Goal: Task Accomplishment & Management: Manage account settings

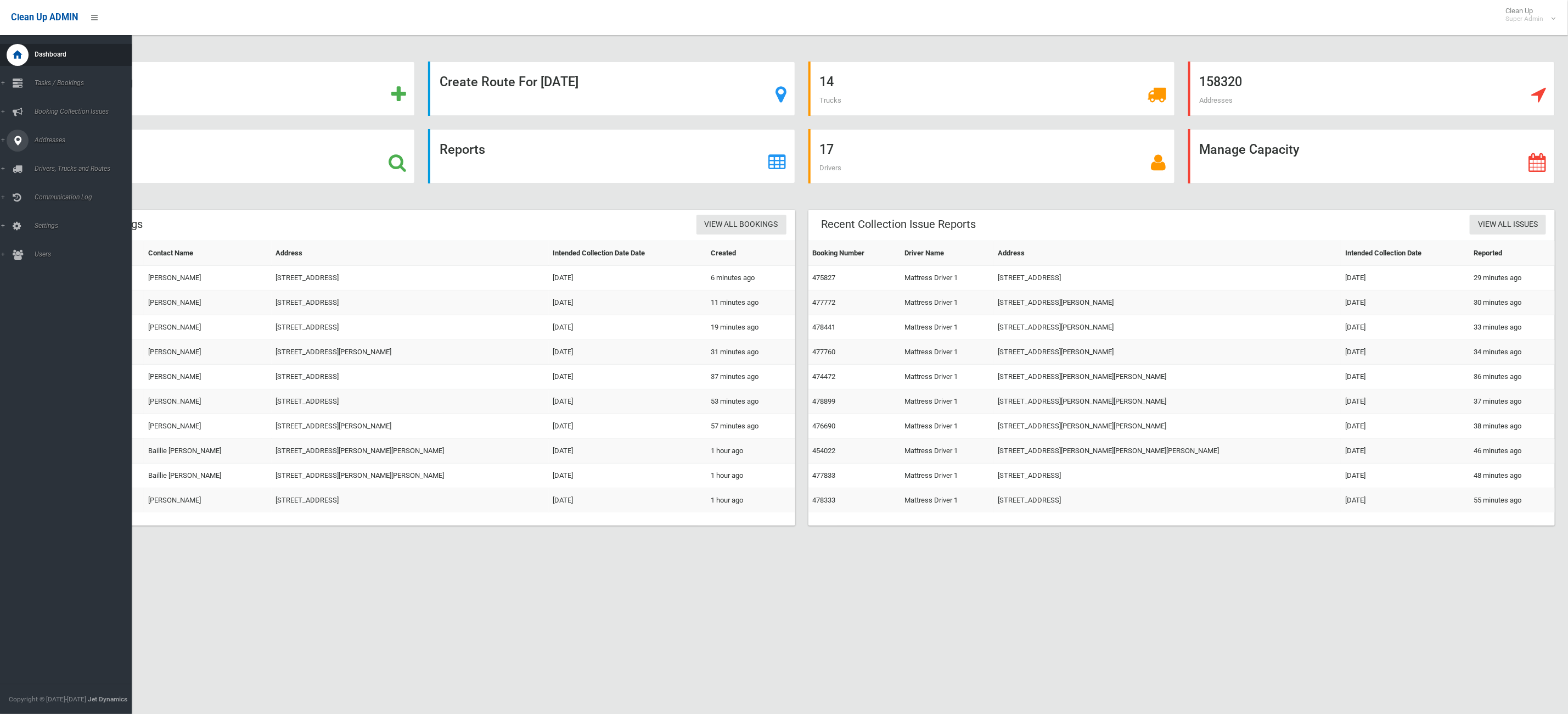
click at [33, 144] on span "Addresses" at bounding box center [88, 140] width 113 height 8
click at [89, 168] on link "Add Address" at bounding box center [72, 174] width 144 height 15
click at [86, 164] on link "All Addresses" at bounding box center [72, 159] width 144 height 15
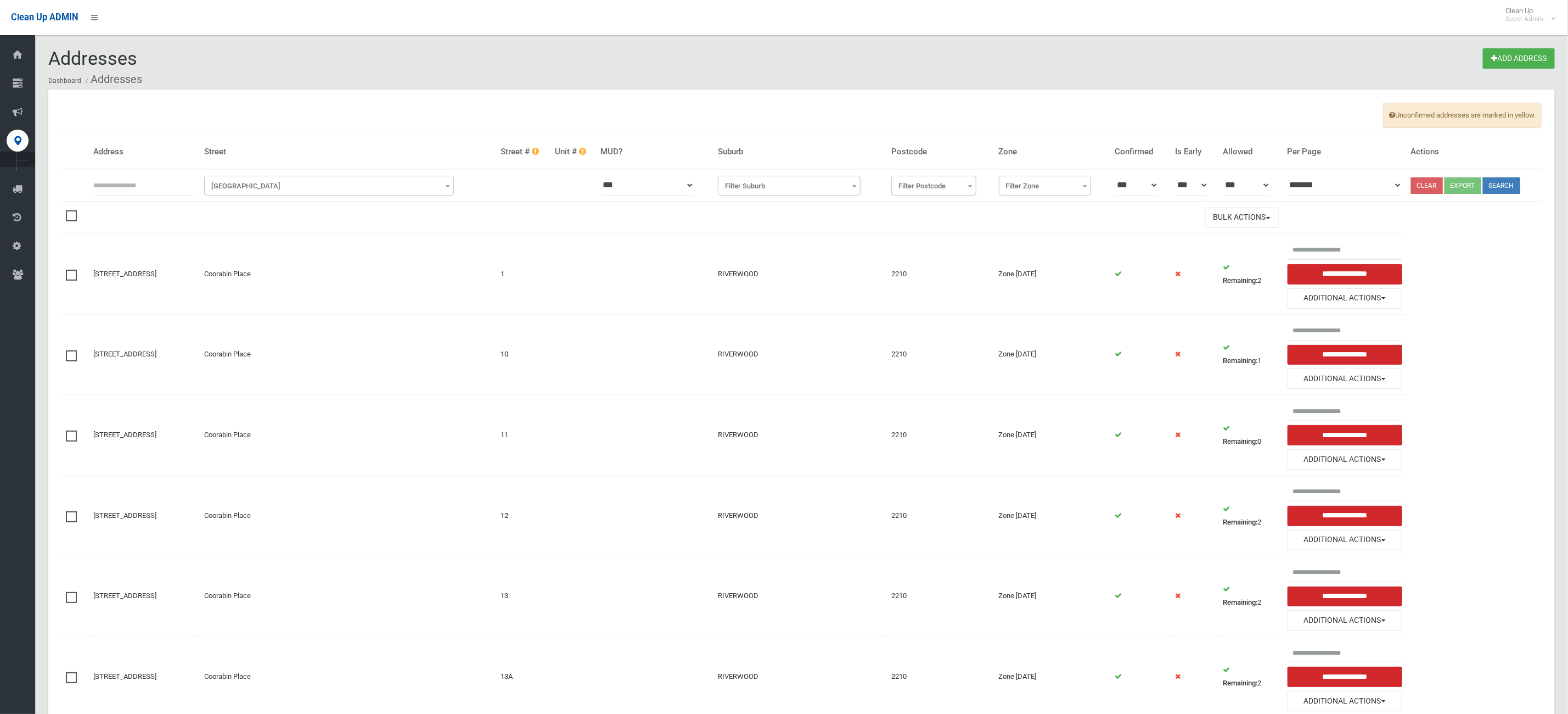
click at [159, 181] on input "text" at bounding box center [144, 185] width 102 height 21
type input "**********"
click button at bounding box center [0, 0] width 0 height 0
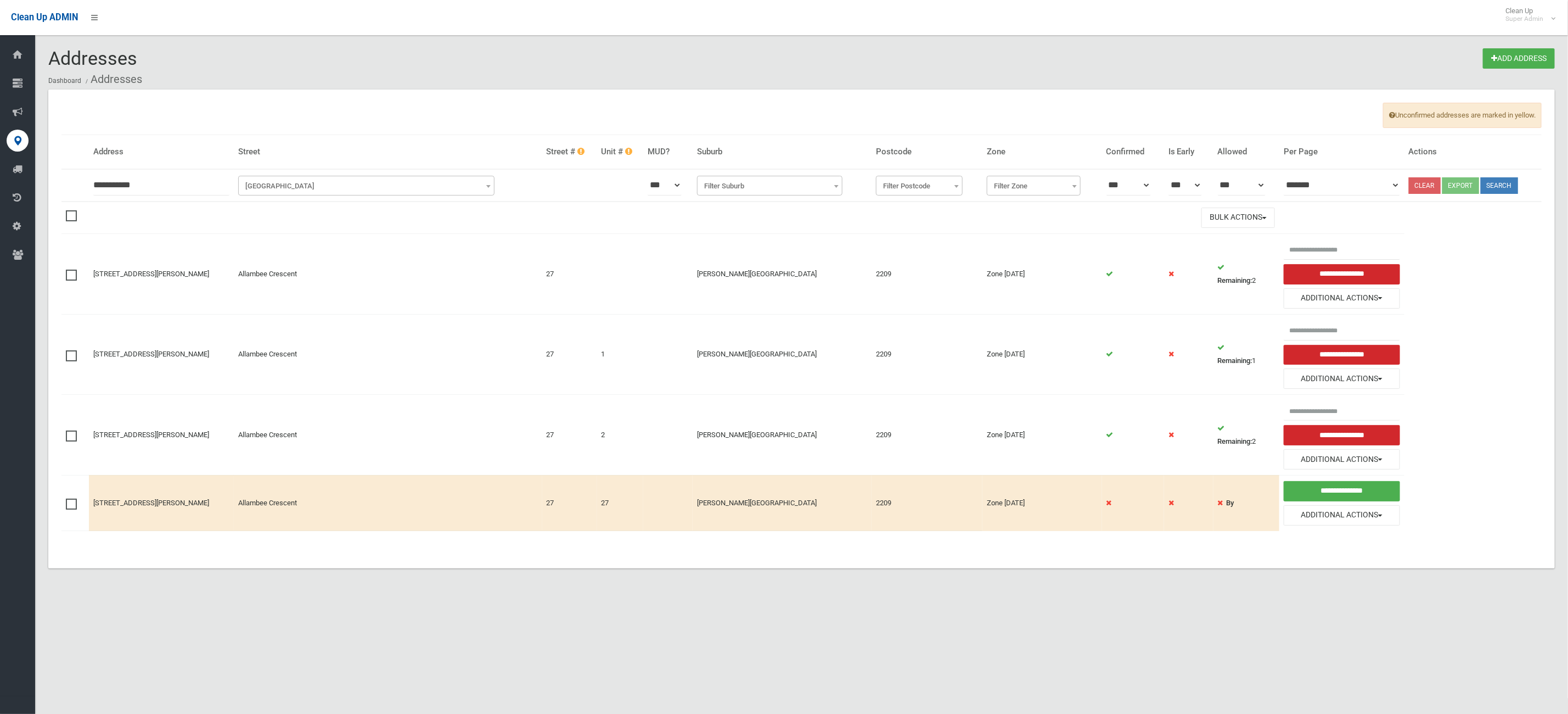
click at [73, 352] on label at bounding box center [74, 355] width 17 height 13
click at [68, 431] on span at bounding box center [74, 431] width 17 height 0
click at [66, 499] on span at bounding box center [74, 499] width 17 height 0
click at [1232, 226] on button "Bulk Actions" at bounding box center [1238, 217] width 74 height 21
click at [1235, 244] on link "Delete Selected" at bounding box center [1267, 241] width 131 height 19
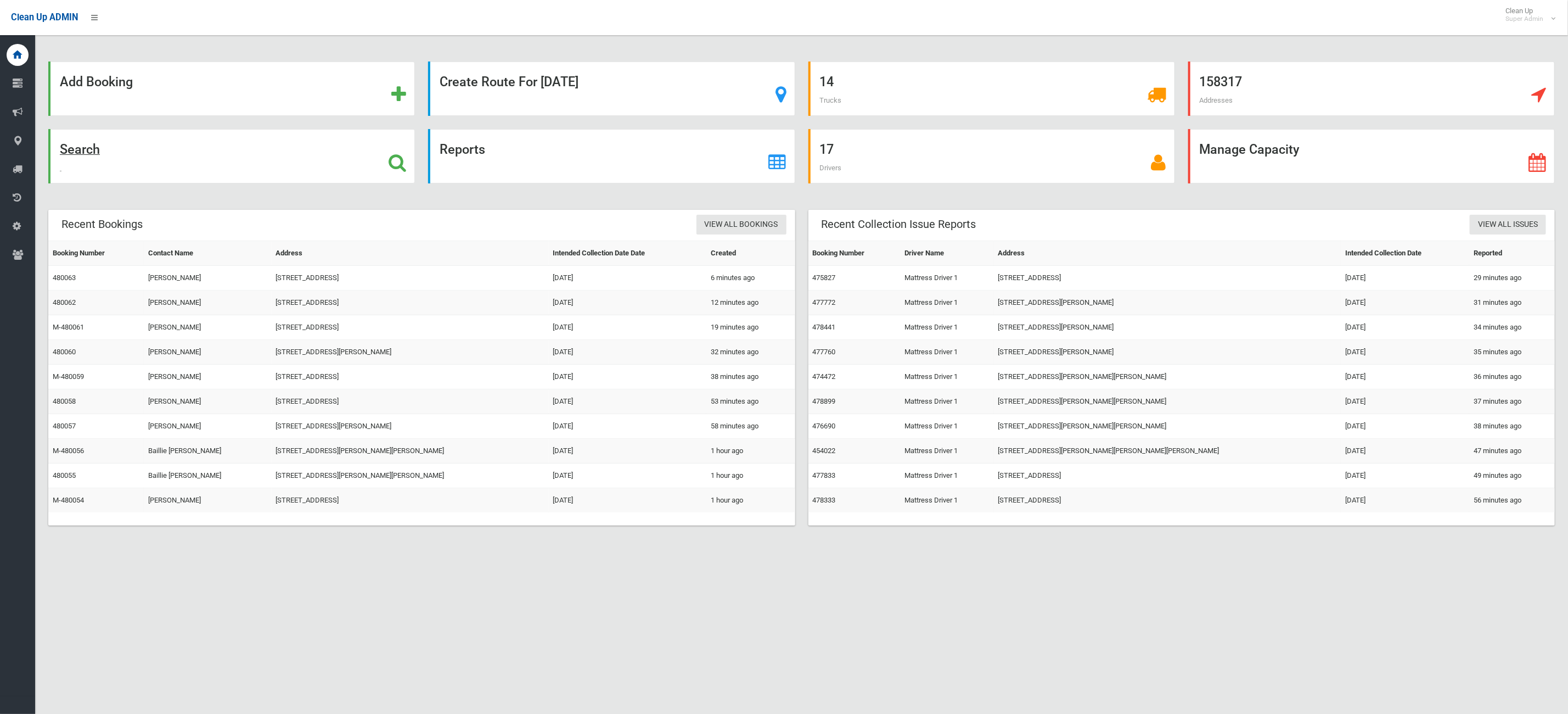
click at [110, 159] on div "Search" at bounding box center [232, 156] width 367 height 55
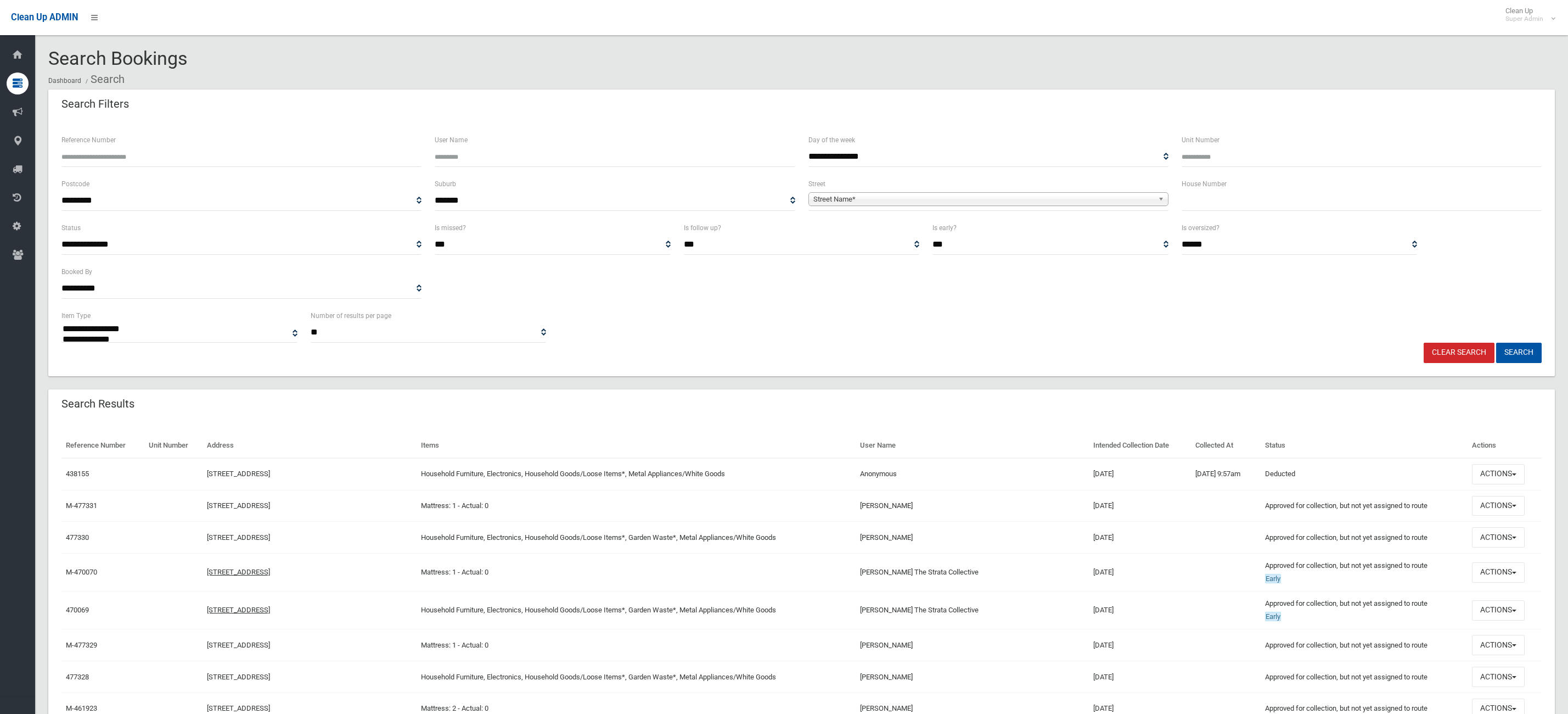
select select
click at [1329, 210] on input "text" at bounding box center [1362, 201] width 360 height 21
type input "**"
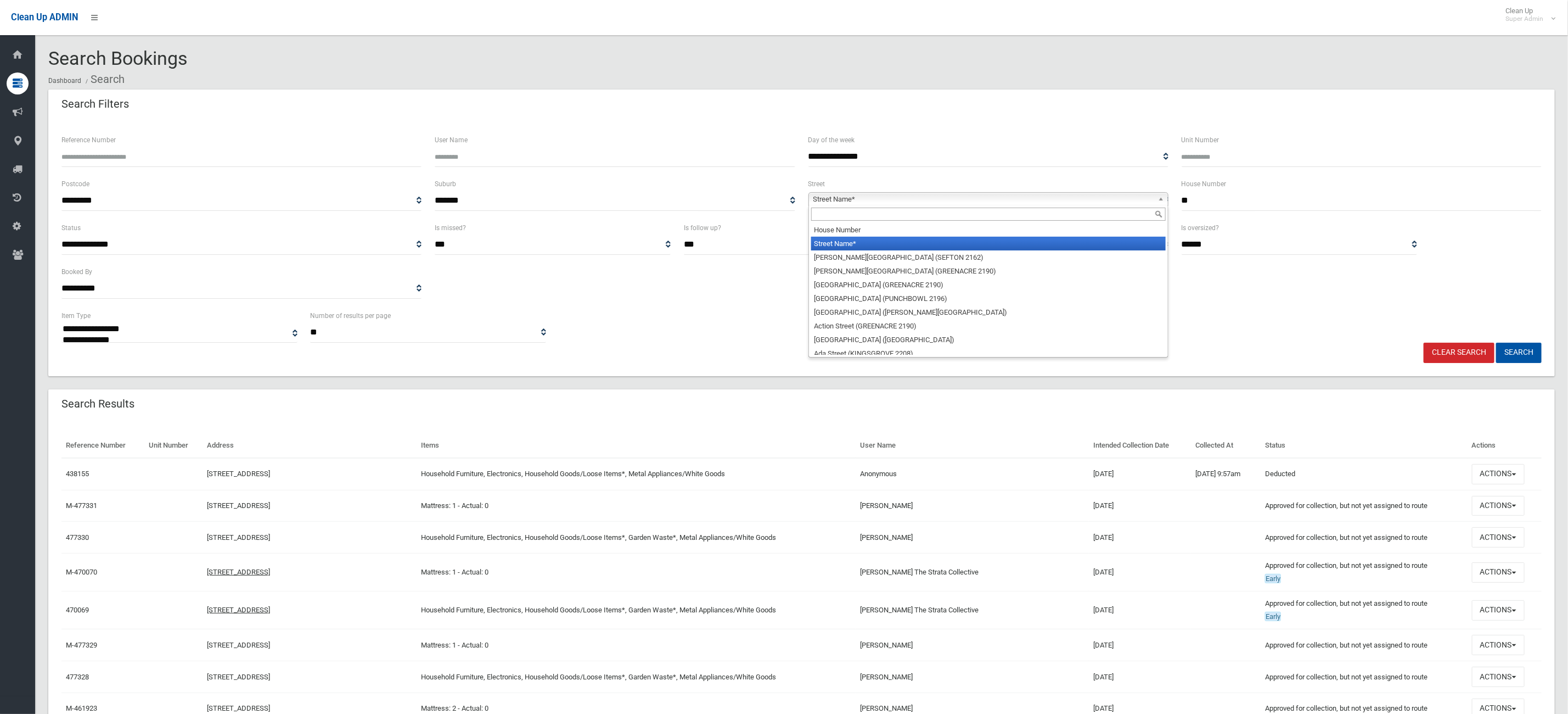
click at [1068, 197] on span "Street Name*" at bounding box center [983, 199] width 340 height 13
click at [959, 216] on input "text" at bounding box center [989, 214] width 355 height 13
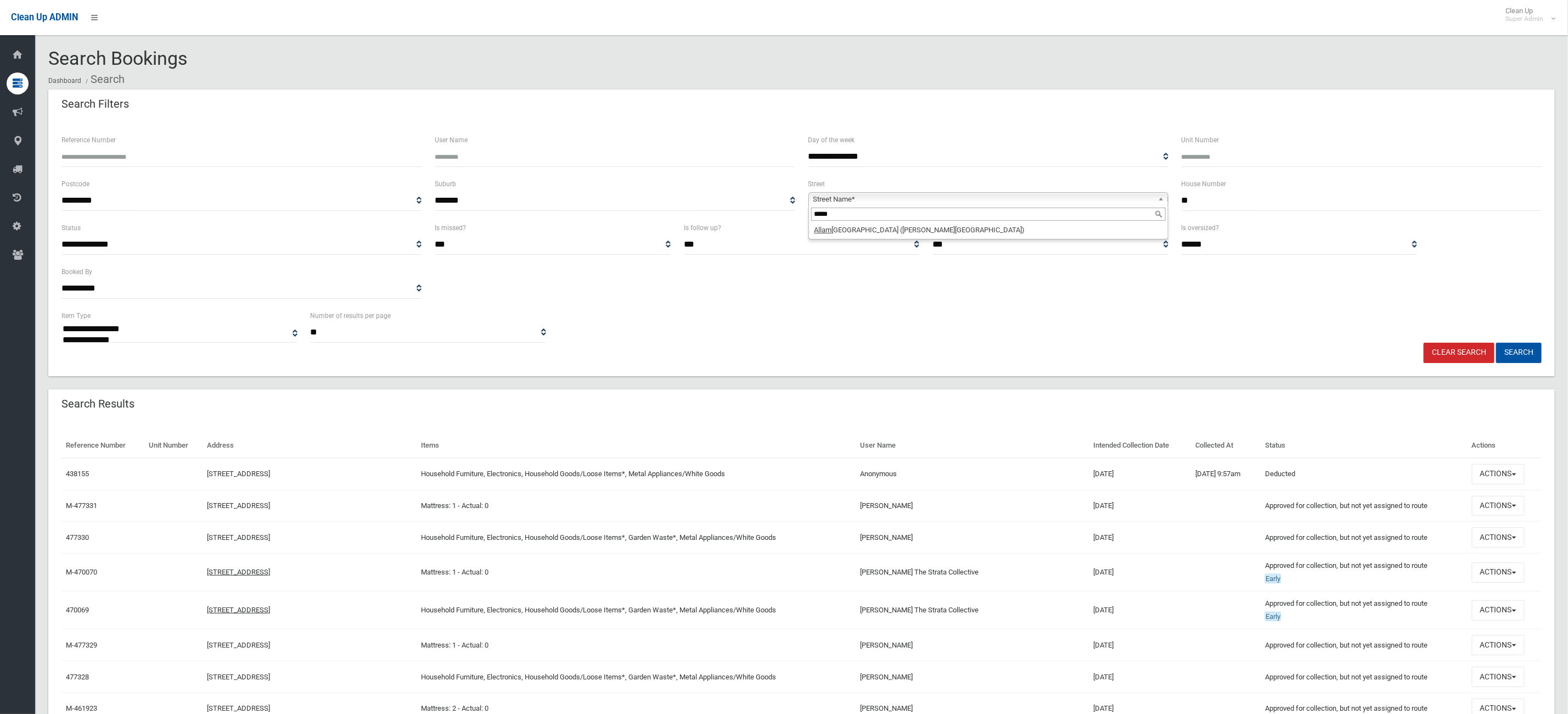
type input "*****"
click at [957, 231] on li "Allam bee Crescent (BEVERLY HILLS 2209)" at bounding box center [989, 229] width 355 height 14
click at [1527, 354] on button "Search" at bounding box center [1519, 353] width 46 height 21
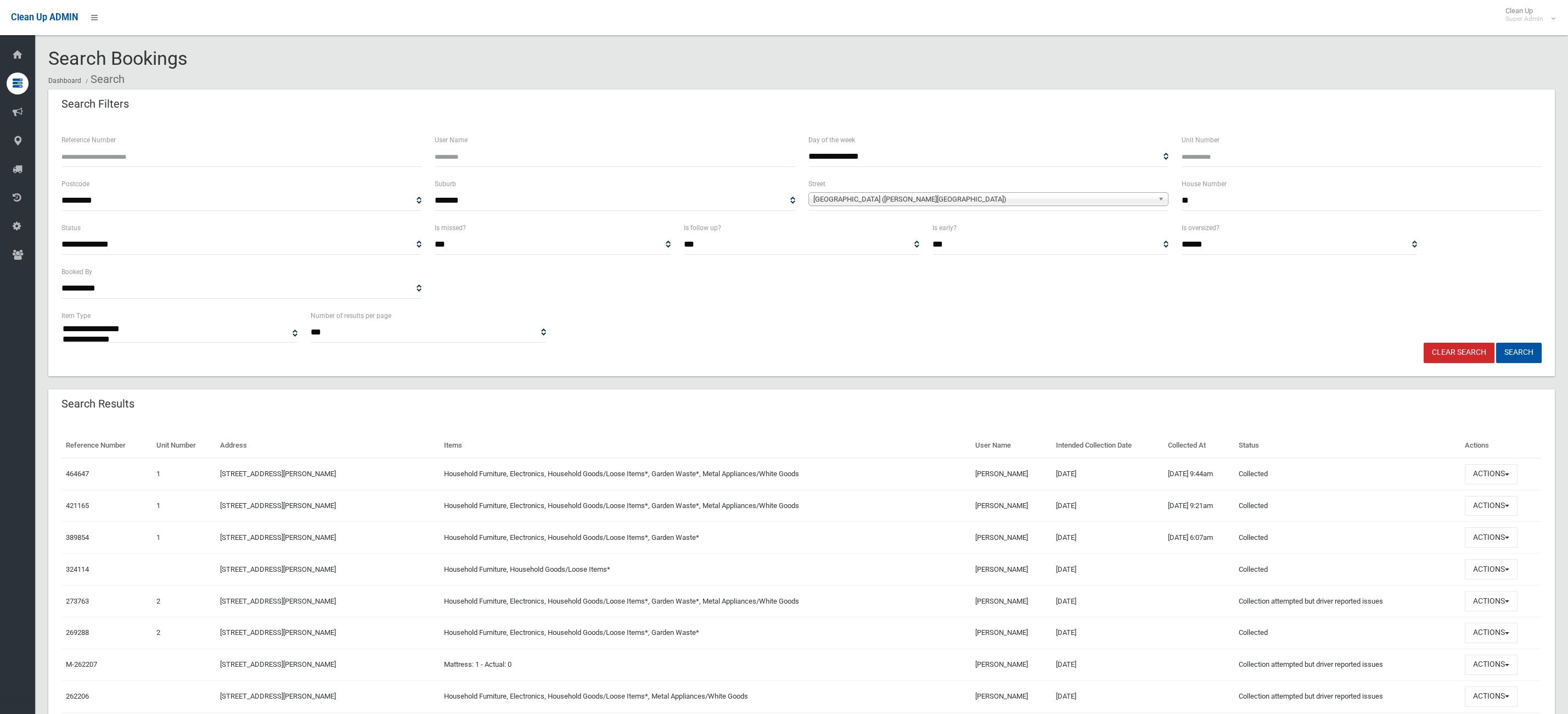
select select
click at [1496, 472] on button "Actions" at bounding box center [1491, 474] width 52 height 21
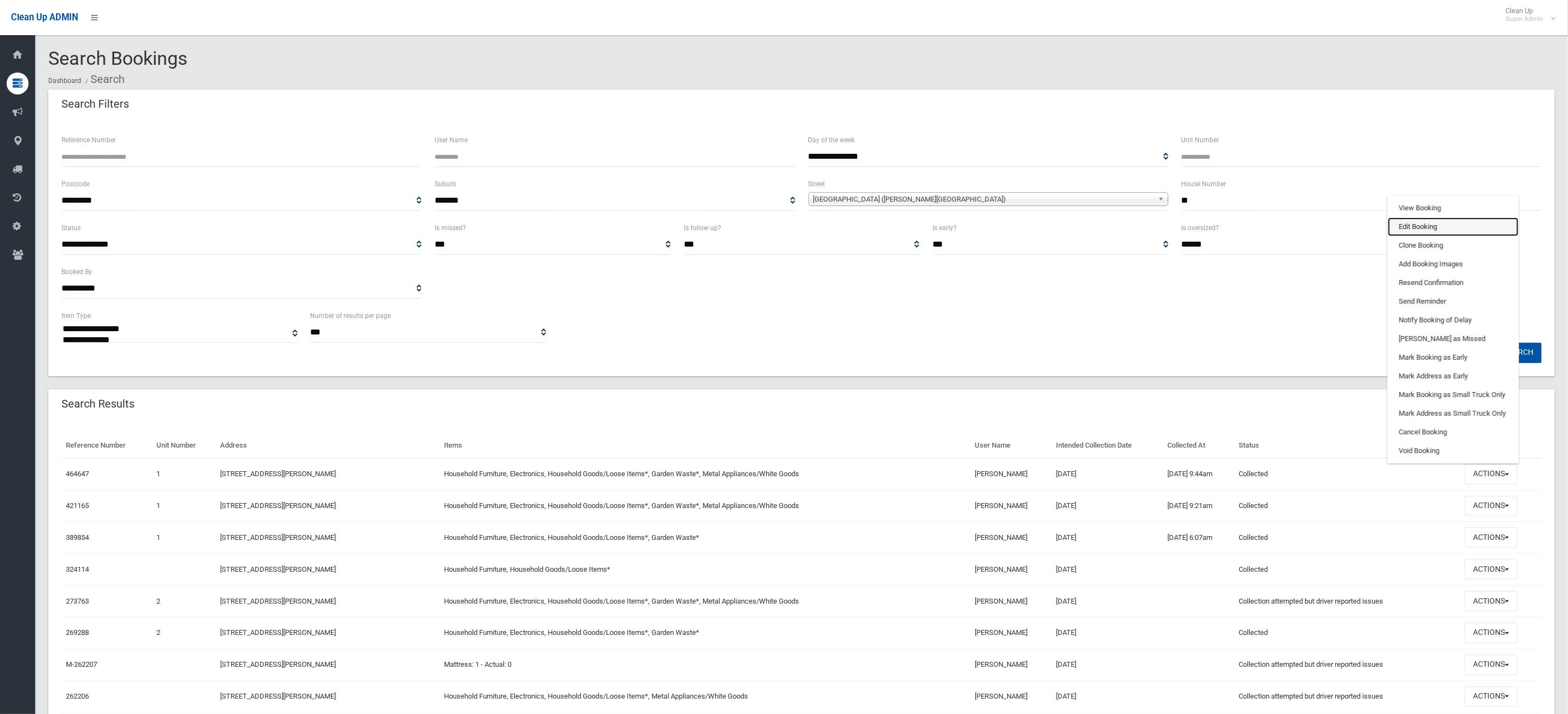
click at [1466, 225] on link "Edit Booking" at bounding box center [1453, 227] width 131 height 19
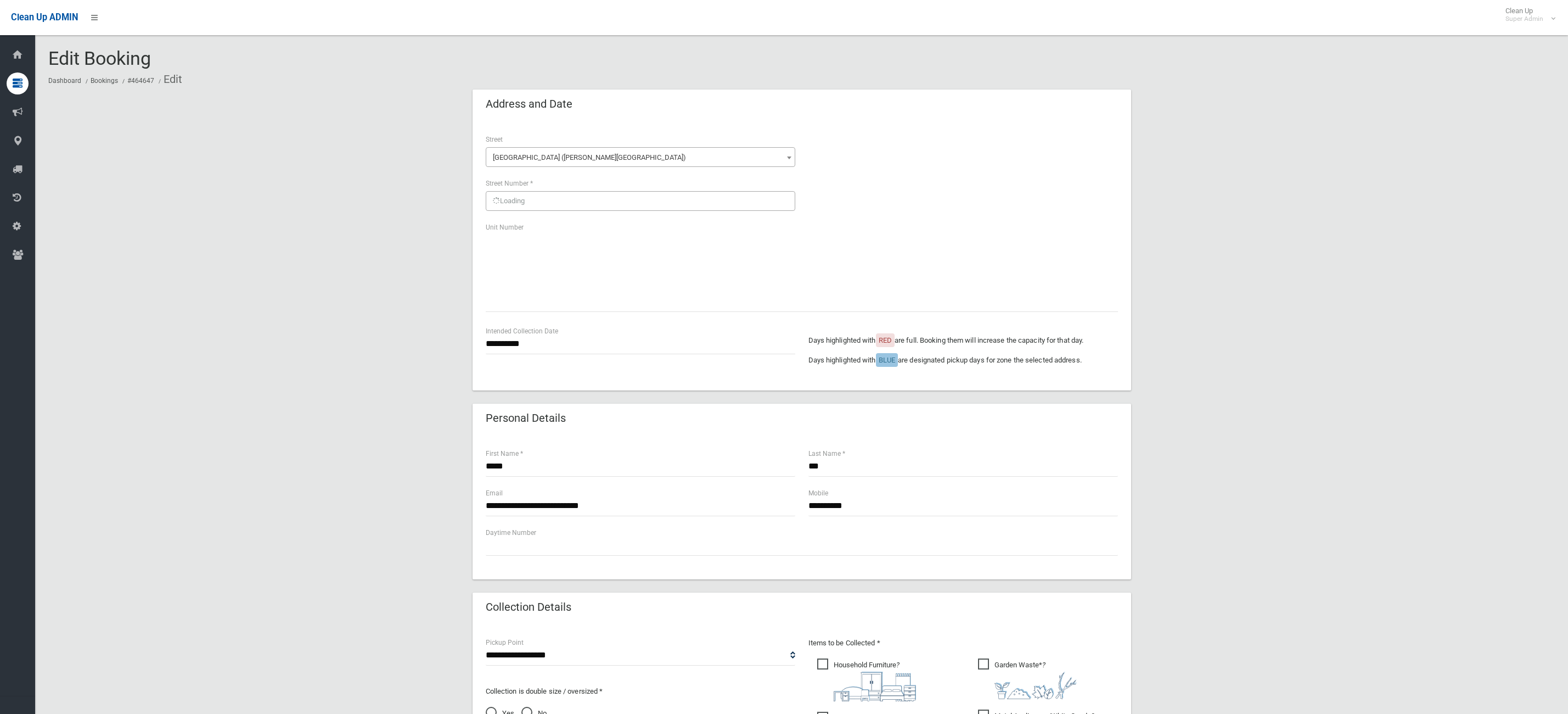
click at [555, 239] on div "**********" at bounding box center [640, 189] width 323 height 112
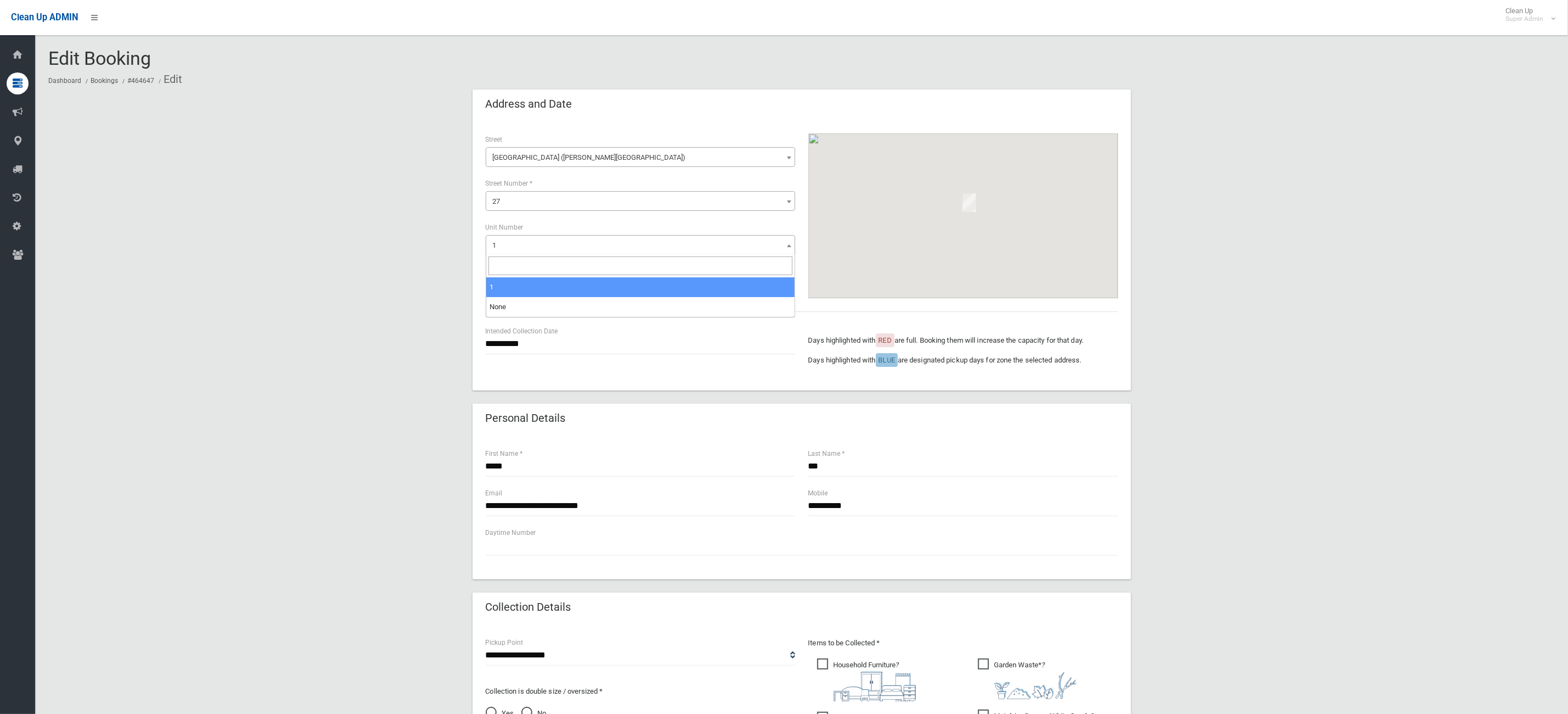
click at [520, 253] on span "1" at bounding box center [640, 245] width 304 height 15
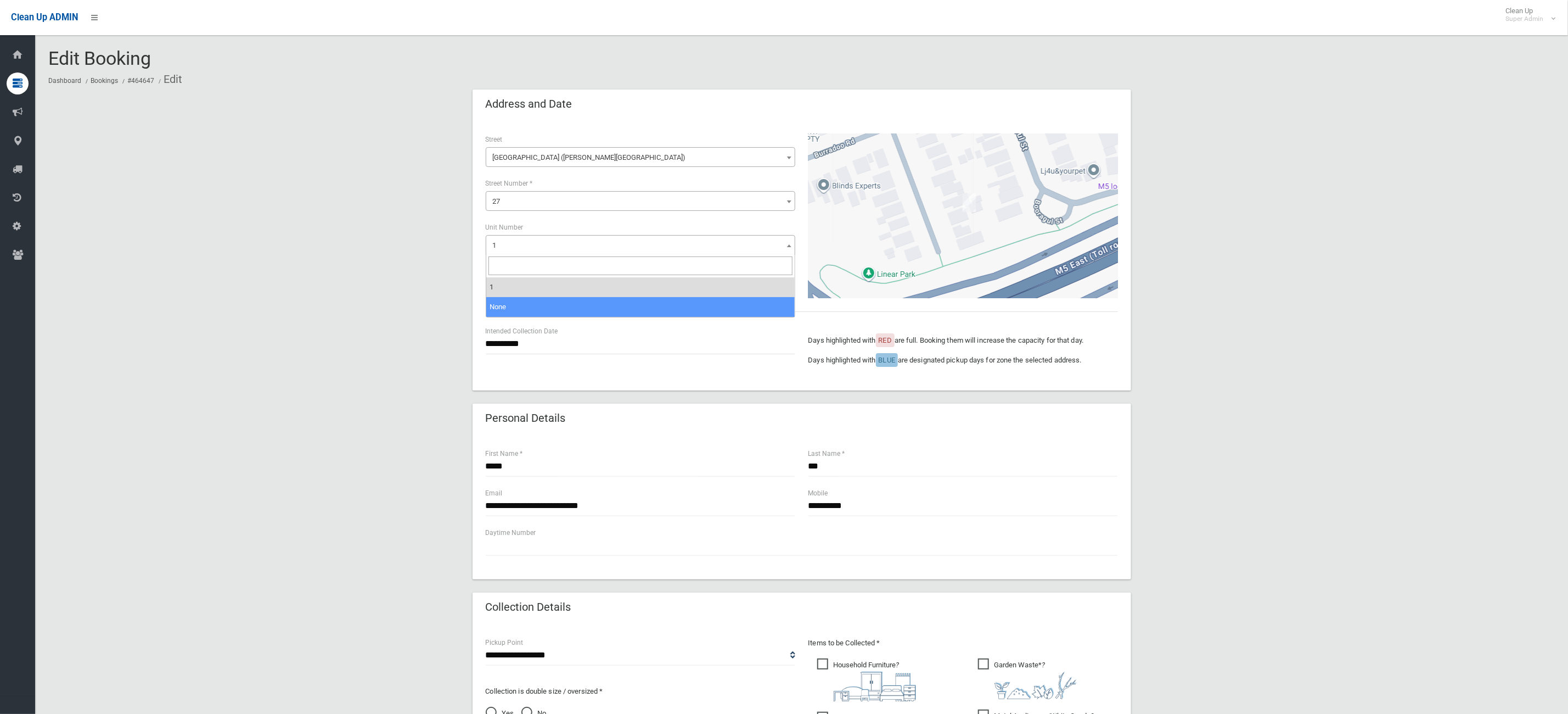
select select "*"
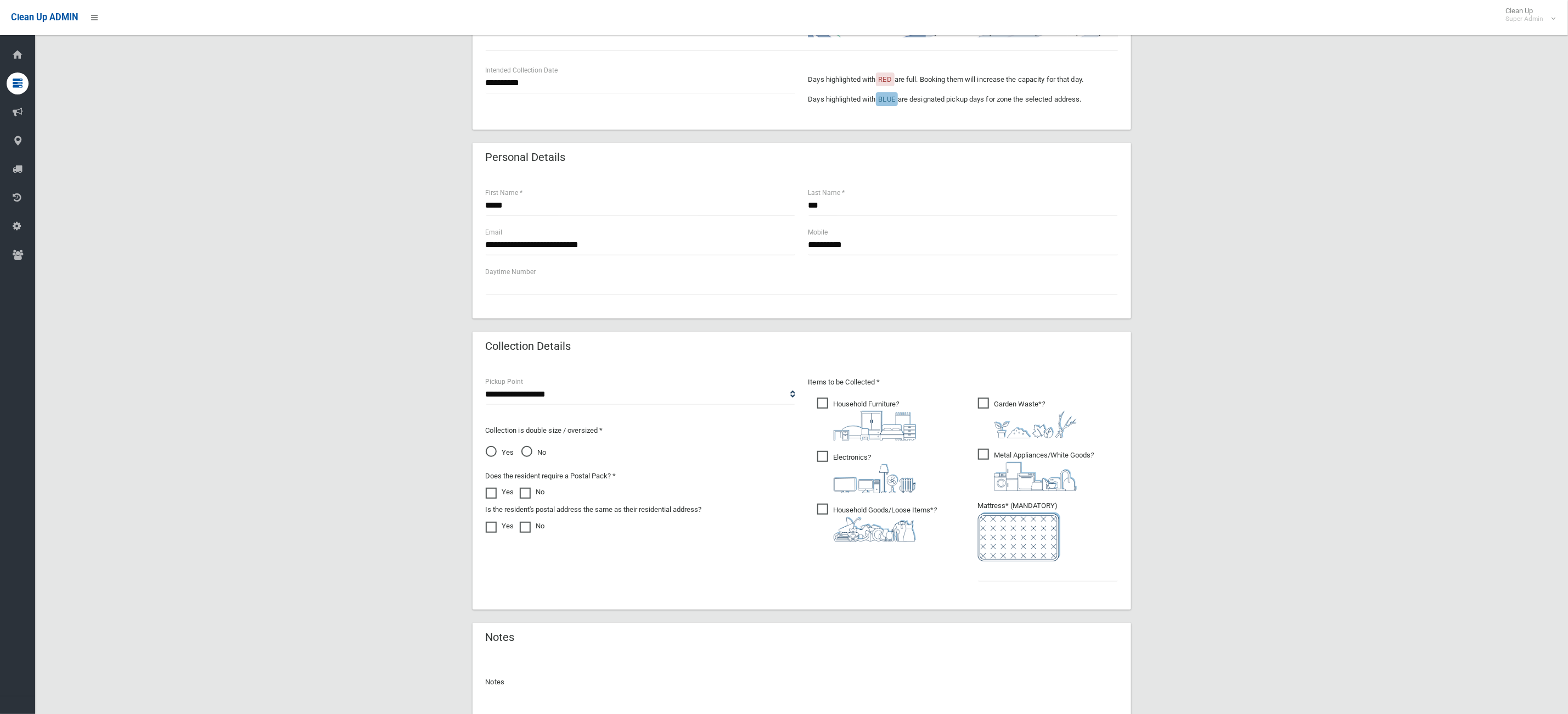
scroll to position [368, 0]
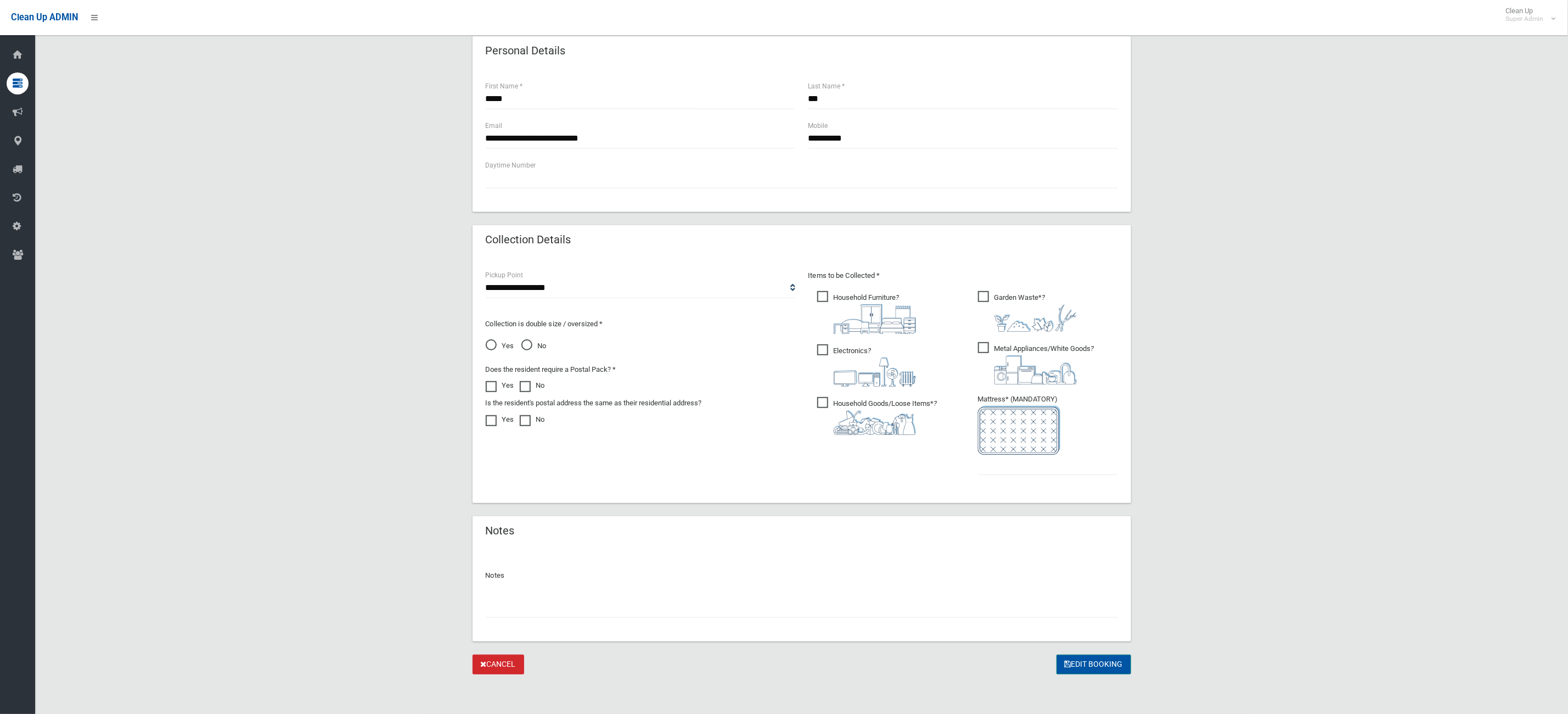
click at [1091, 661] on button "Edit Booking" at bounding box center [1094, 665] width 74 height 21
type input "*"
click at [1106, 671] on button "Edit Booking" at bounding box center [1094, 665] width 74 height 21
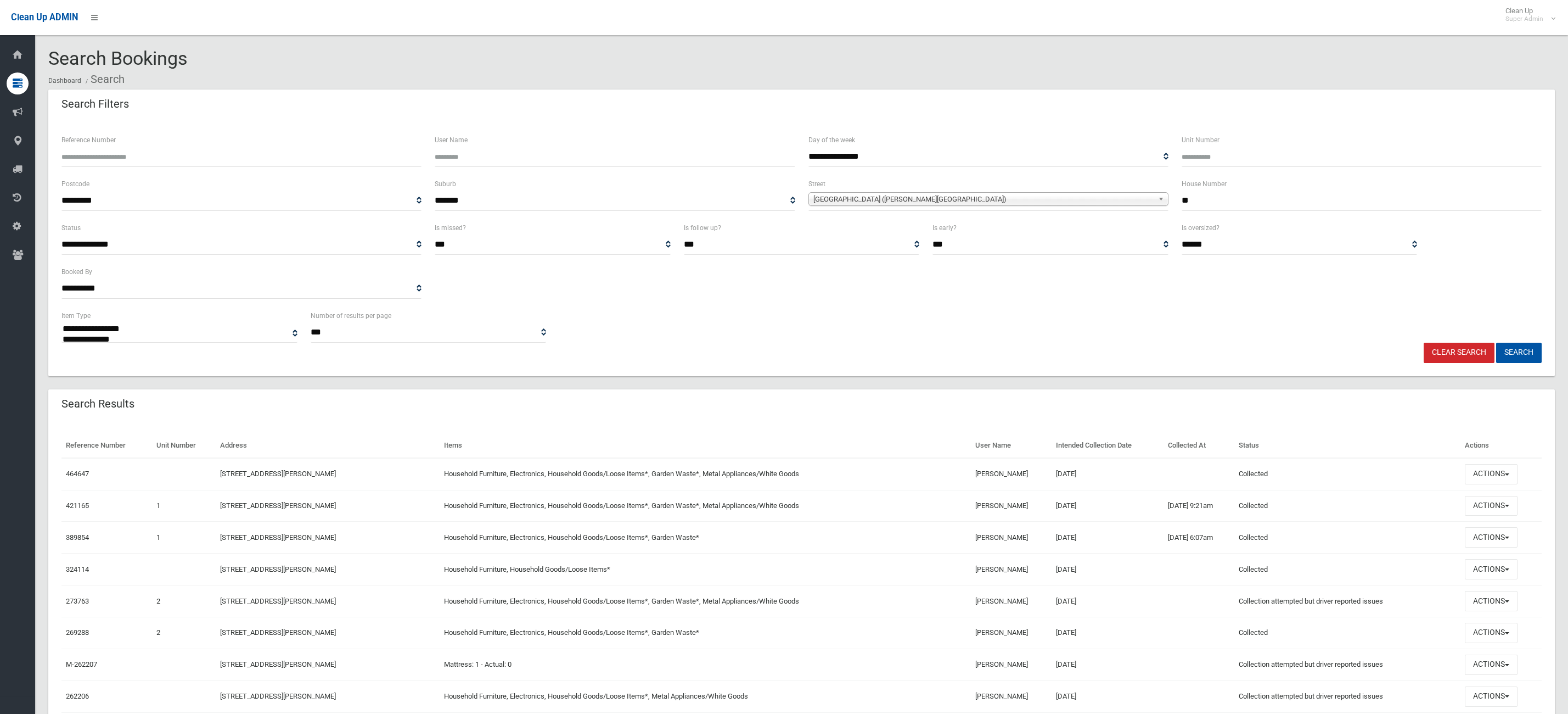
select select
